Goal: Information Seeking & Learning: Find specific fact

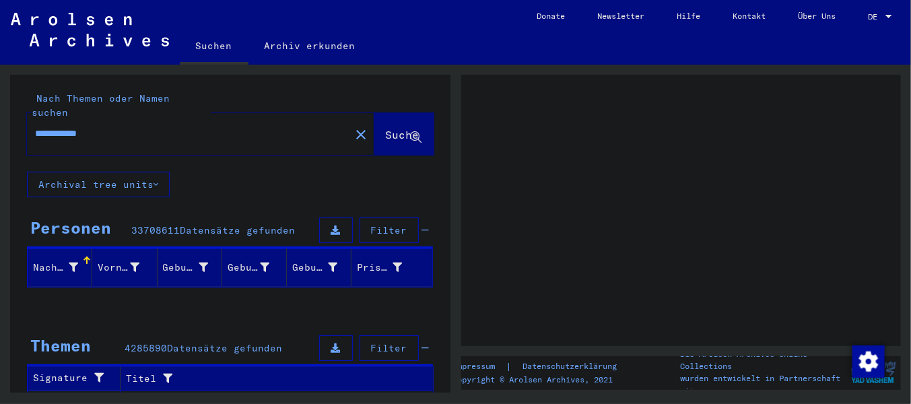
click at [386, 139] on span "Suche" at bounding box center [403, 134] width 34 height 13
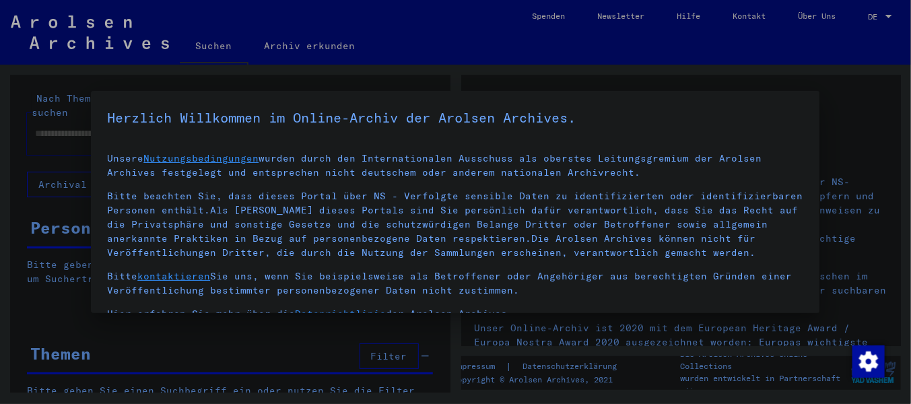
type input "**********"
click at [30, 295] on div at bounding box center [455, 202] width 911 height 404
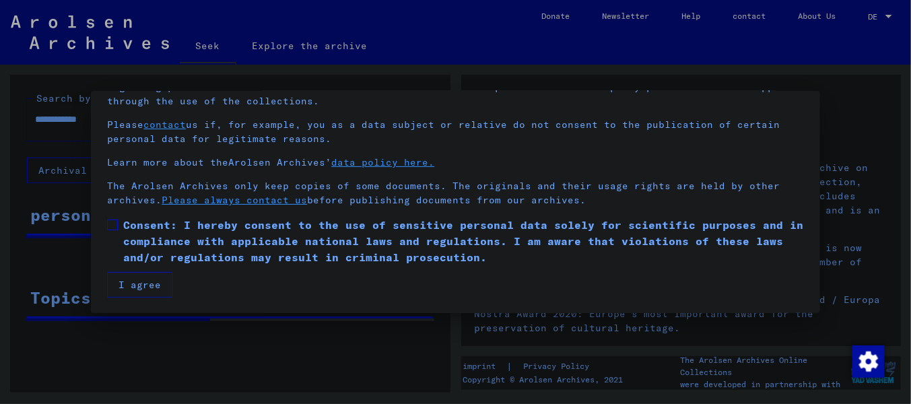
scroll to position [108, 0]
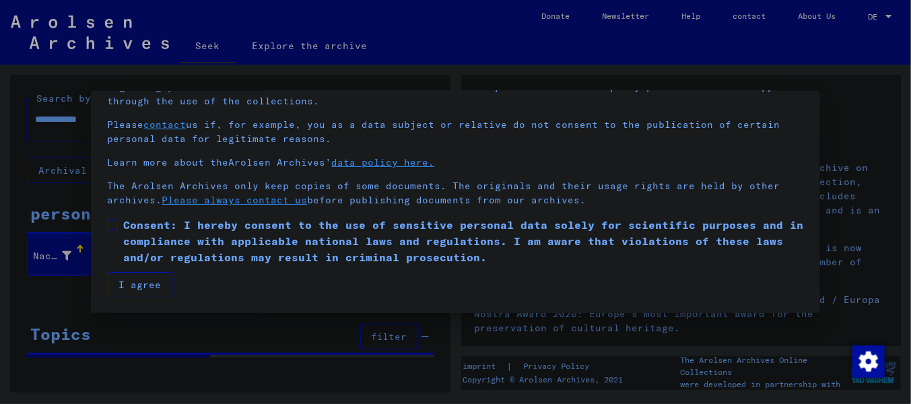
click at [110, 224] on span at bounding box center [112, 225] width 11 height 11
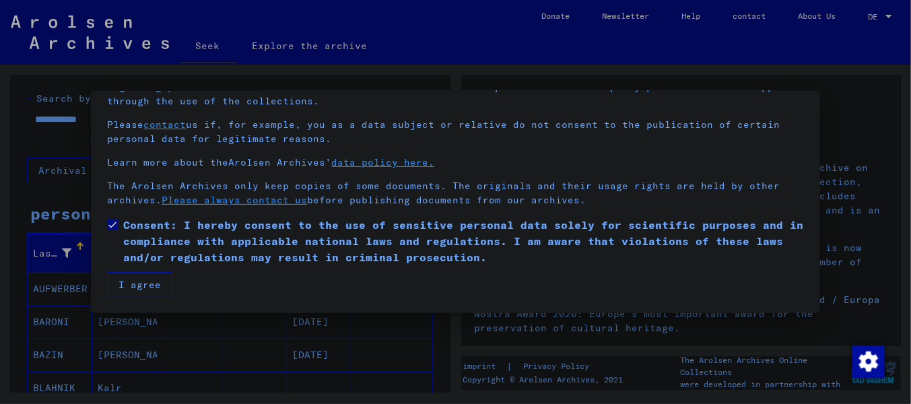
click at [144, 283] on font "I agree" at bounding box center [140, 285] width 42 height 12
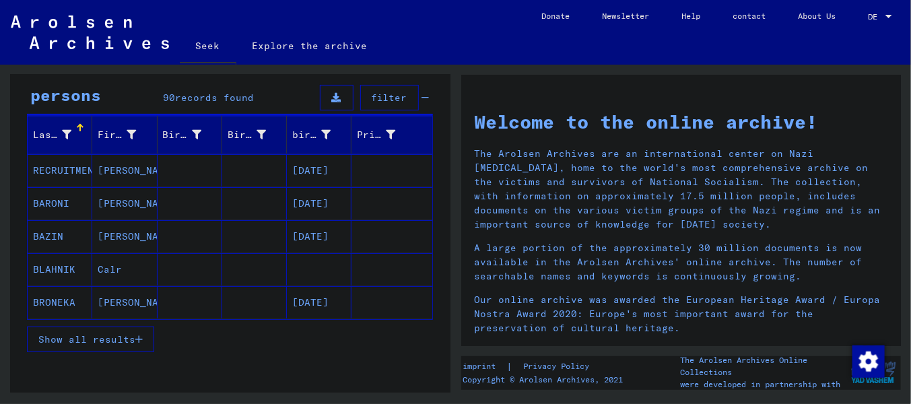
scroll to position [135, 0]
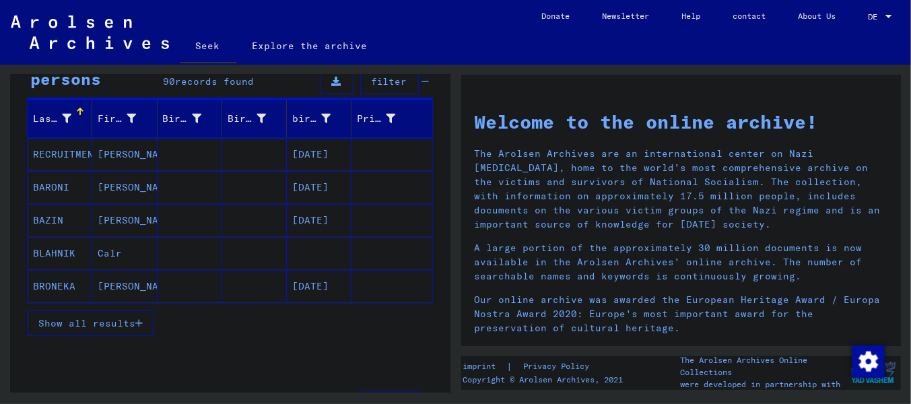
click at [129, 329] on font "Show all results" at bounding box center [86, 323] width 97 height 12
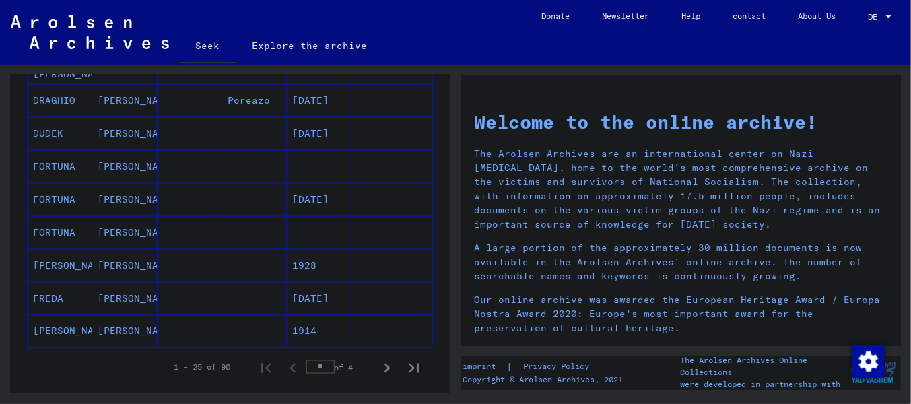
scroll to position [885, 0]
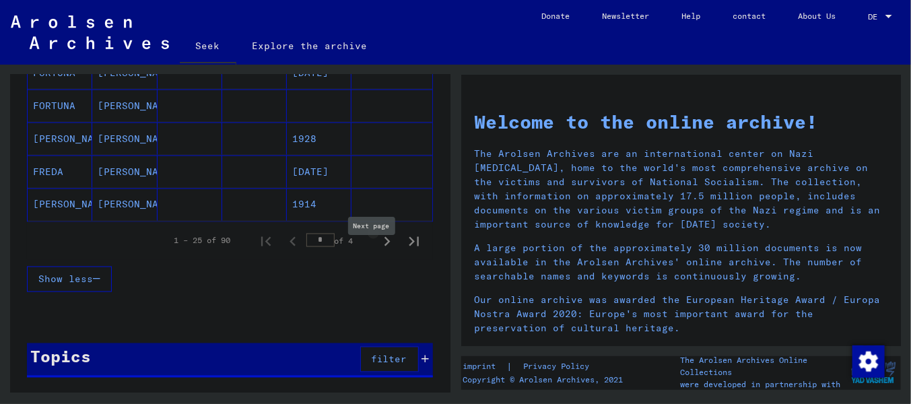
click at [385, 247] on icon "Next page" at bounding box center [388, 241] width 6 height 9
click at [378, 251] on icon "Next page" at bounding box center [387, 241] width 19 height 19
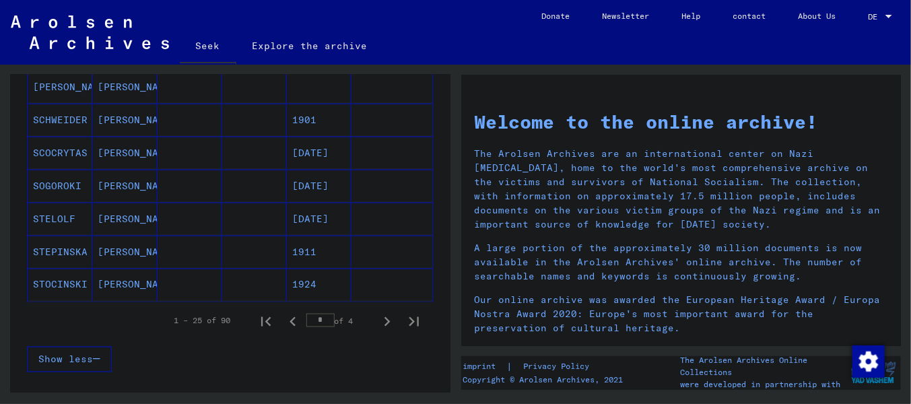
scroll to position [808, 0]
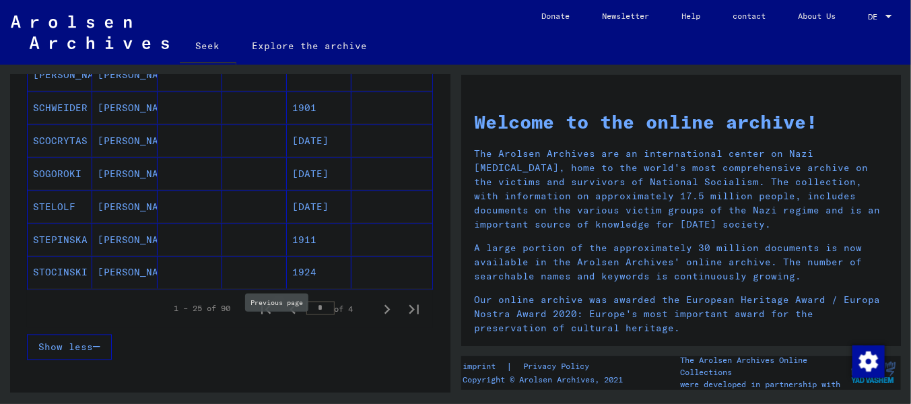
click at [284, 319] on icon "Previous page" at bounding box center [293, 309] width 19 height 19
type input "*"
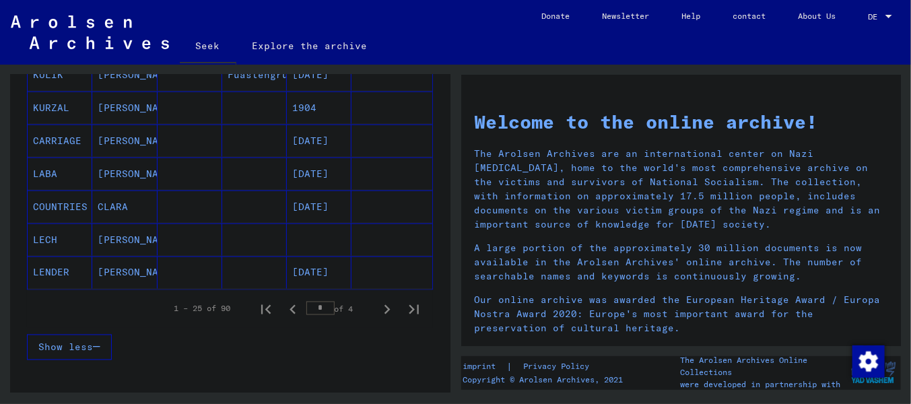
click at [62, 279] on font "LENDER" at bounding box center [51, 273] width 36 height 12
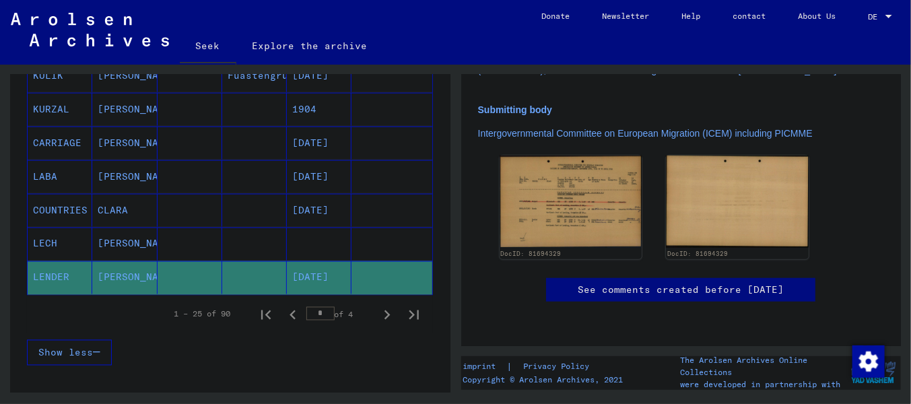
scroll to position [404, 0]
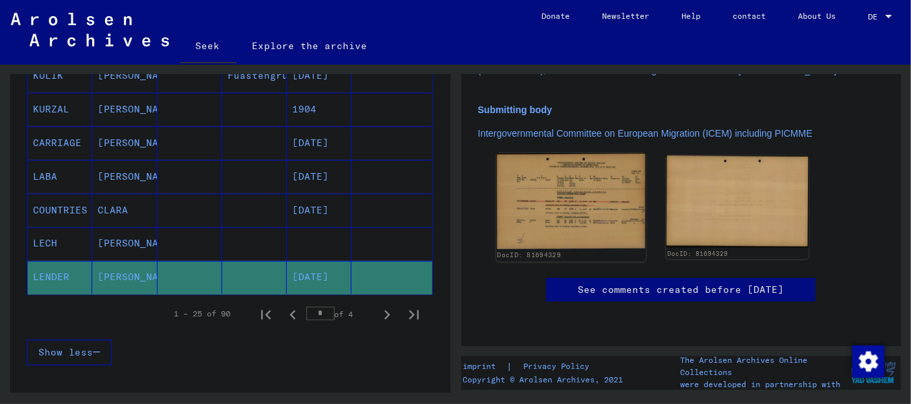
click at [563, 153] on img at bounding box center [571, 201] width 150 height 97
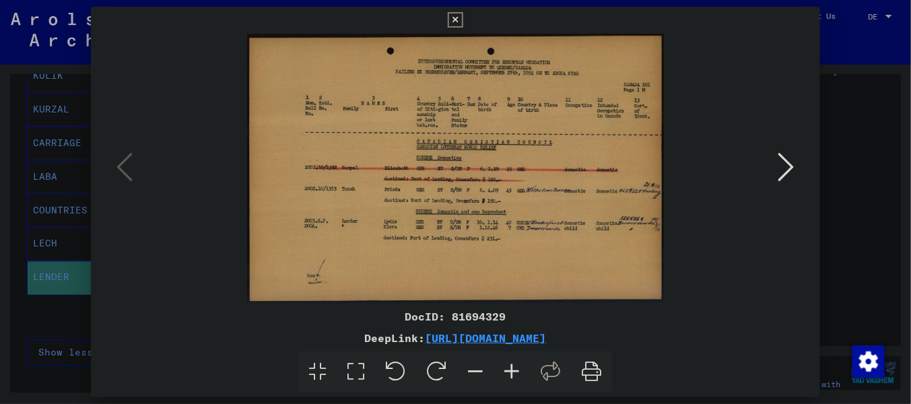
click at [521, 383] on icon at bounding box center [512, 372] width 36 height 41
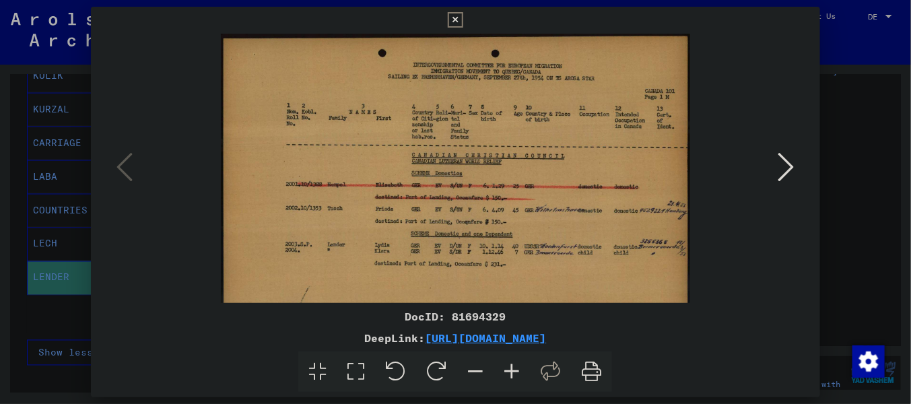
click at [521, 383] on icon at bounding box center [512, 372] width 36 height 41
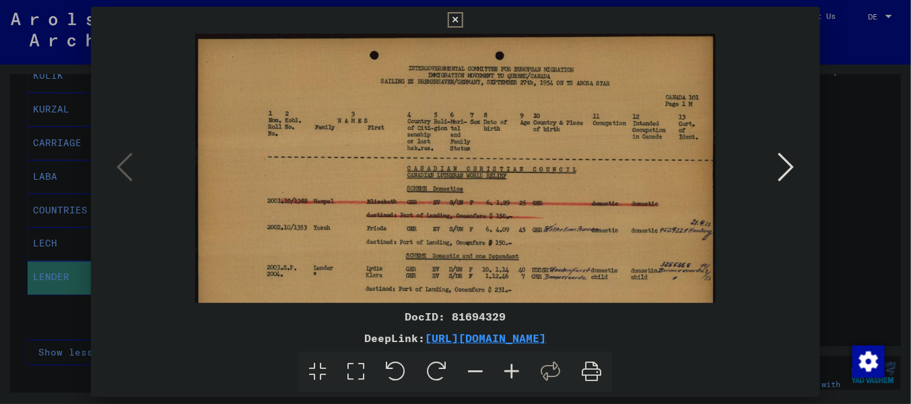
click at [521, 383] on icon at bounding box center [512, 372] width 36 height 41
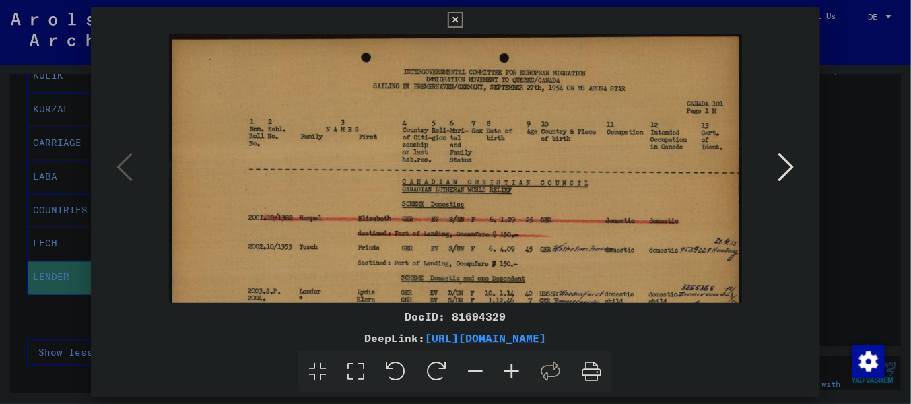
click at [521, 383] on icon at bounding box center [512, 372] width 36 height 41
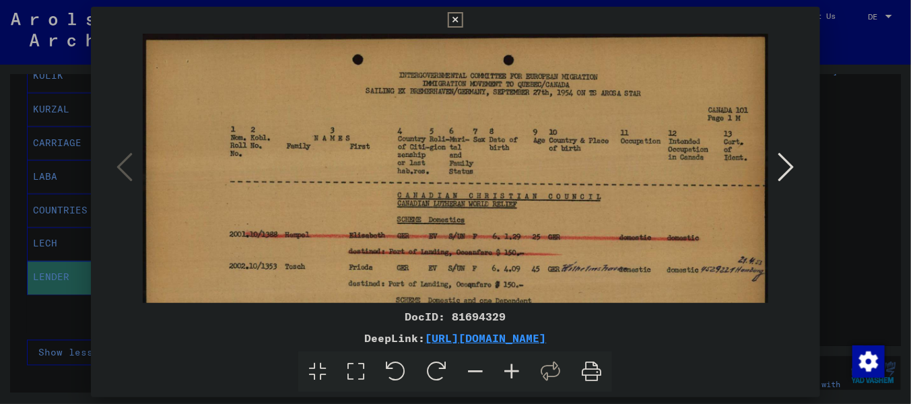
click at [521, 383] on icon at bounding box center [512, 372] width 36 height 41
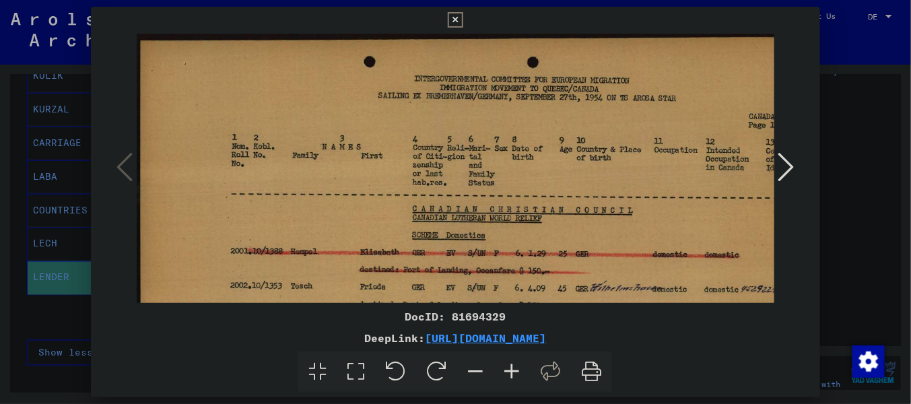
click at [521, 383] on icon at bounding box center [512, 372] width 36 height 41
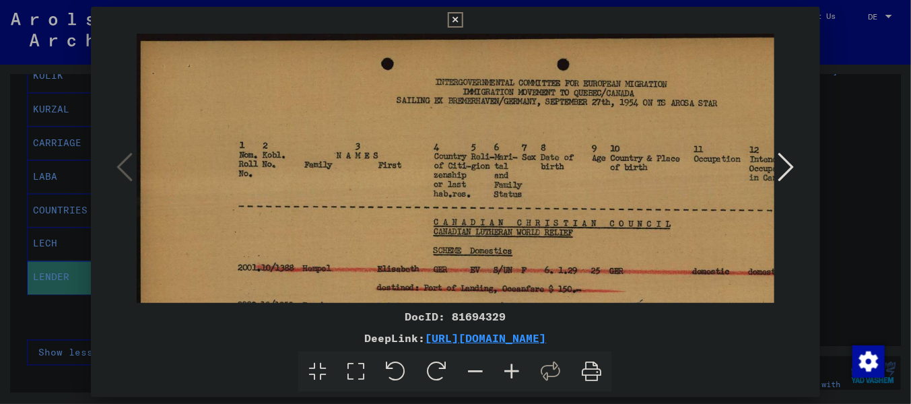
click at [521, 383] on icon at bounding box center [512, 372] width 36 height 41
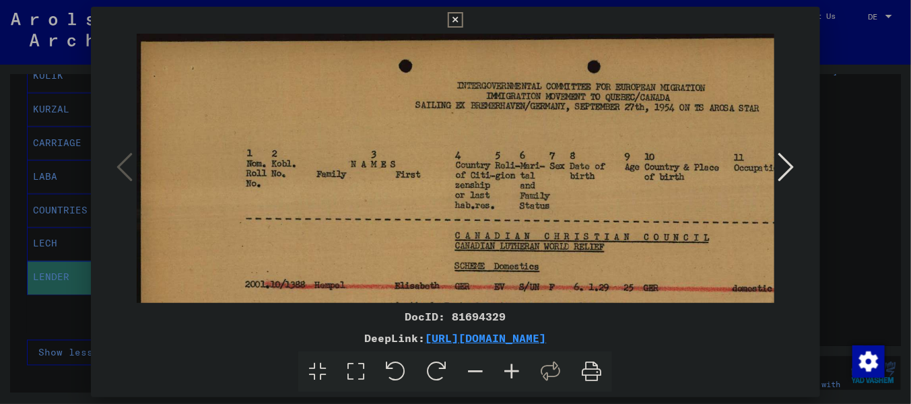
click at [521, 383] on icon at bounding box center [512, 372] width 36 height 41
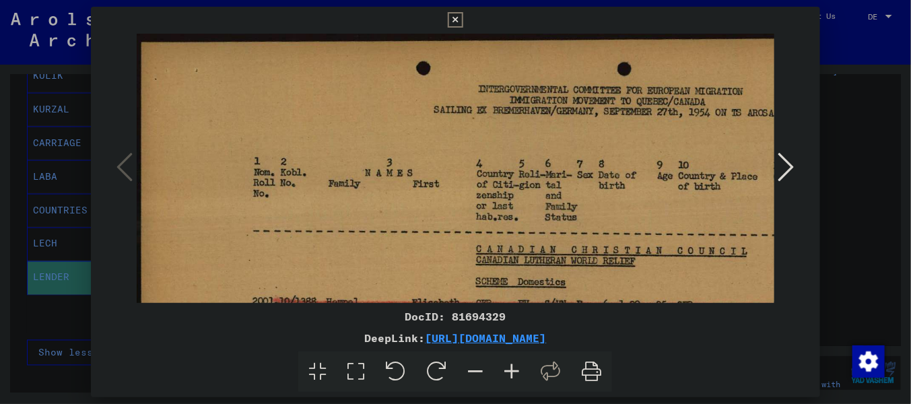
click at [521, 383] on icon at bounding box center [512, 372] width 36 height 41
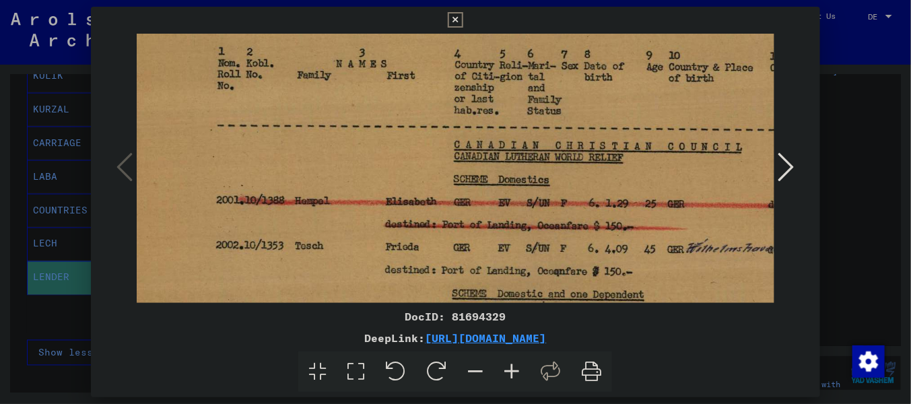
scroll to position [119, 44]
drag, startPoint x: 582, startPoint y: 245, endPoint x: 539, endPoint y: 125, distance: 127.4
click at [539, 125] on img at bounding box center [536, 201] width 886 height 573
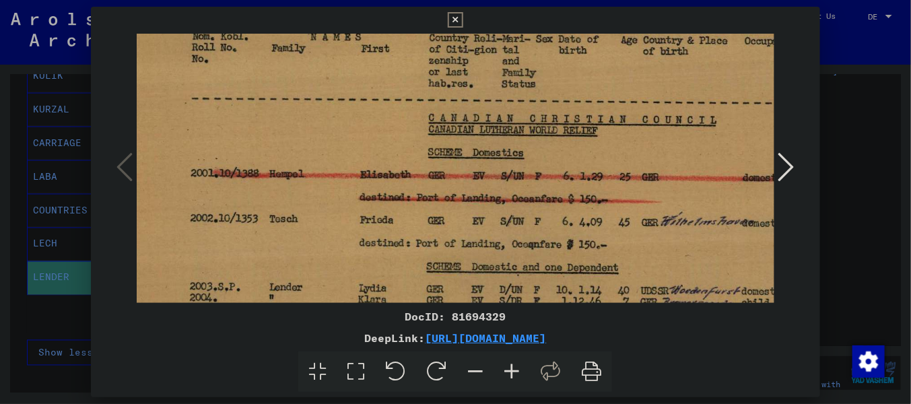
scroll to position [143, 67]
drag, startPoint x: 581, startPoint y: 206, endPoint x: 505, endPoint y: 181, distance: 80.9
click at [505, 181] on img at bounding box center [512, 176] width 886 height 573
click at [458, 20] on icon at bounding box center [455, 20] width 15 height 16
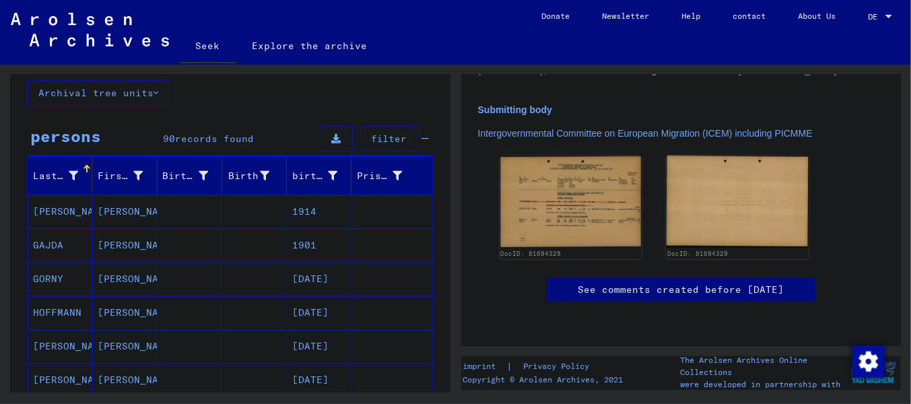
scroll to position [0, 0]
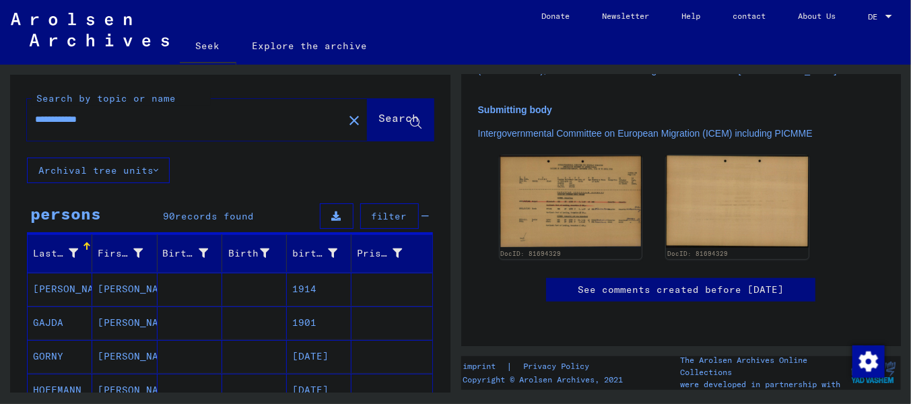
drag, startPoint x: 123, startPoint y: 140, endPoint x: 0, endPoint y: 132, distance: 123.5
click at [0, 132] on div "**********" at bounding box center [227, 229] width 455 height 328
type input "**********"
click at [379, 125] on font "Search" at bounding box center [399, 117] width 40 height 13
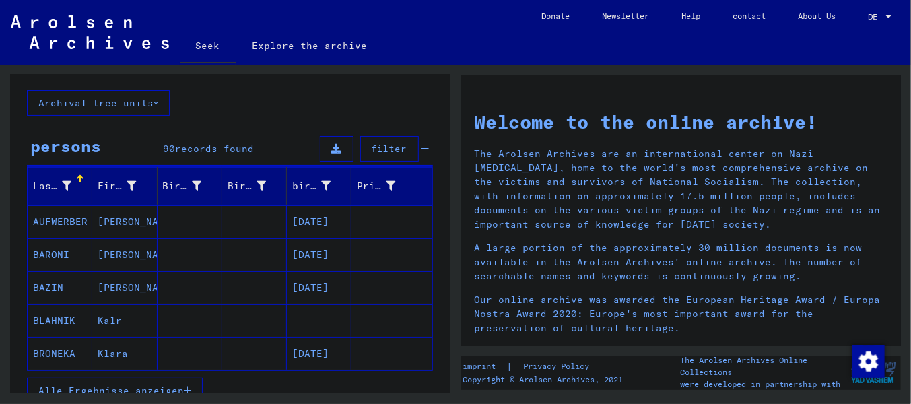
scroll to position [135, 0]
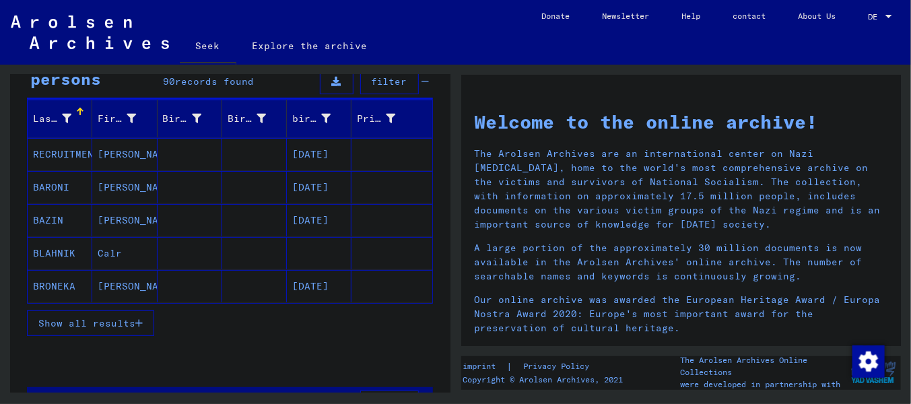
click at [124, 329] on font "Show all results" at bounding box center [86, 323] width 97 height 12
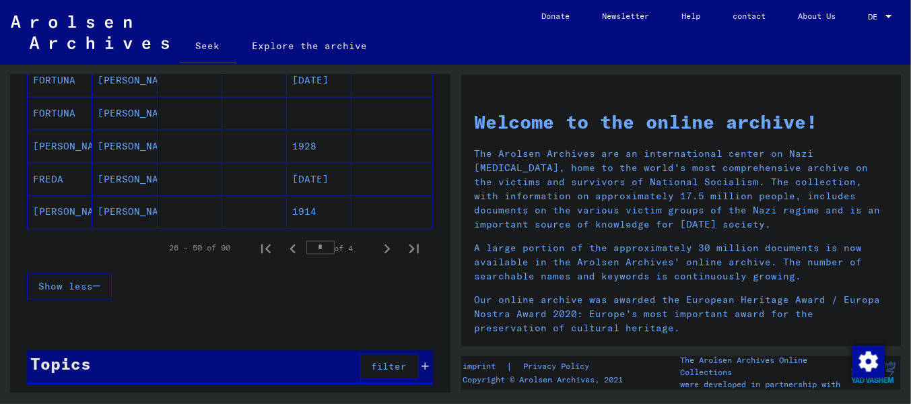
scroll to position [885, 0]
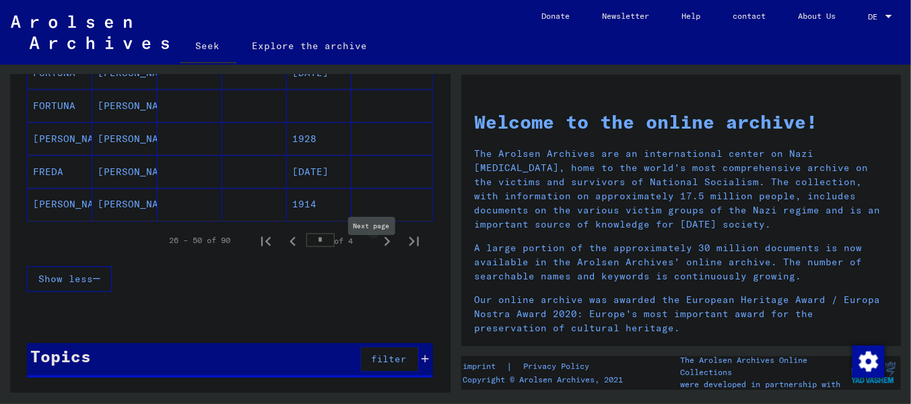
click at [385, 247] on icon "Next page" at bounding box center [388, 241] width 6 height 9
click at [284, 251] on icon "Previous page" at bounding box center [293, 241] width 19 height 19
type input "*"
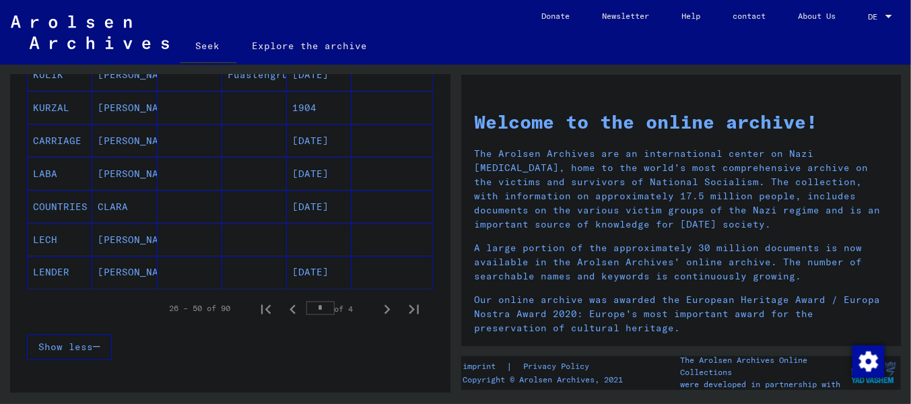
scroll to position [876, 0]
